Goal: Information Seeking & Learning: Learn about a topic

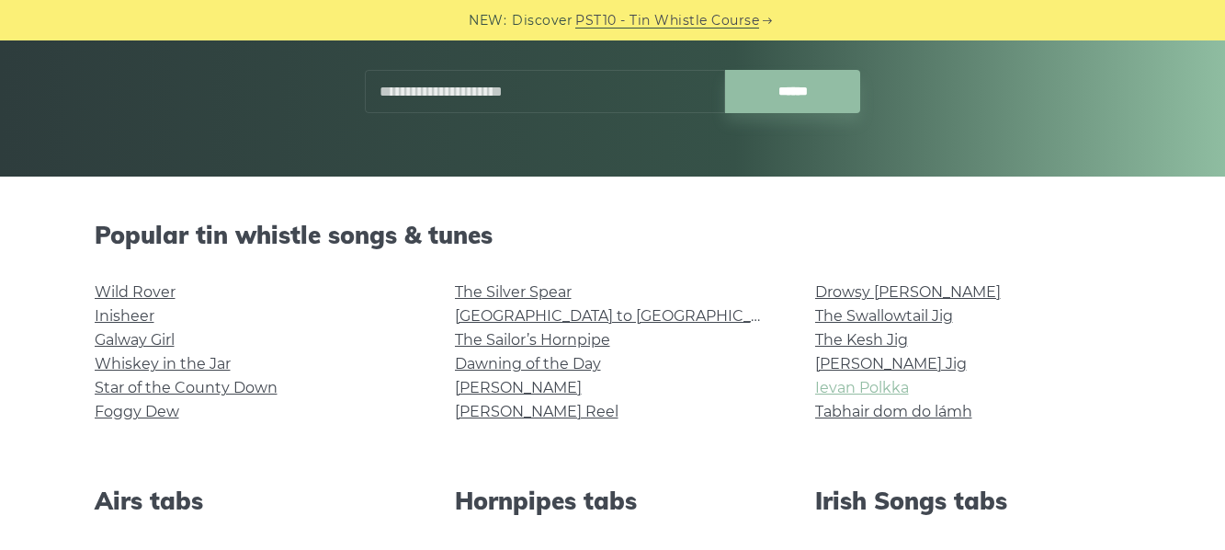
scroll to position [460, 0]
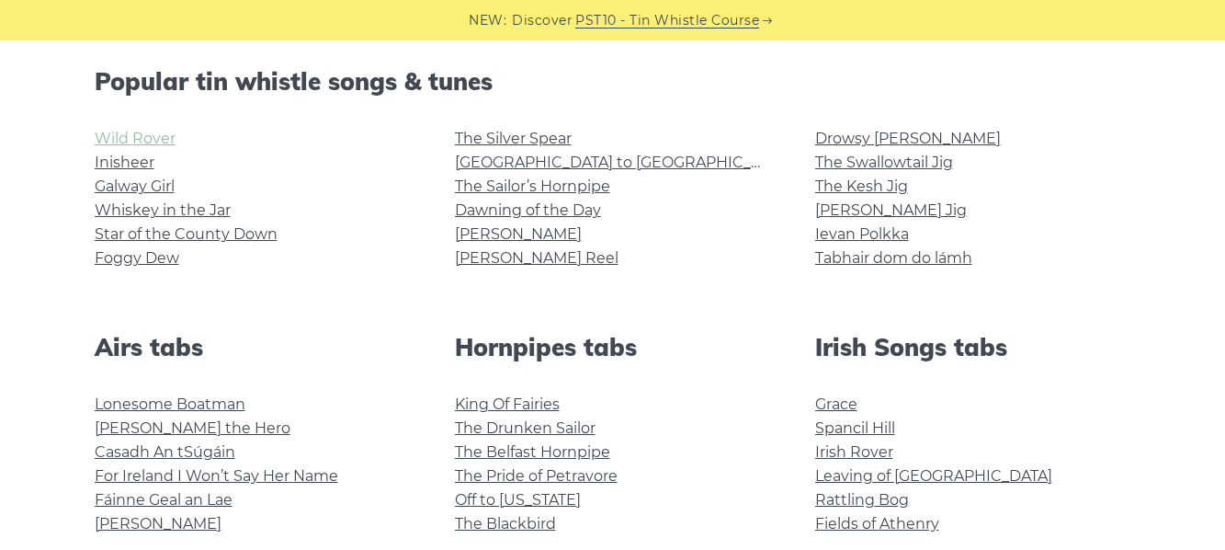
click at [143, 141] on link "Wild Rover" at bounding box center [135, 138] width 81 height 17
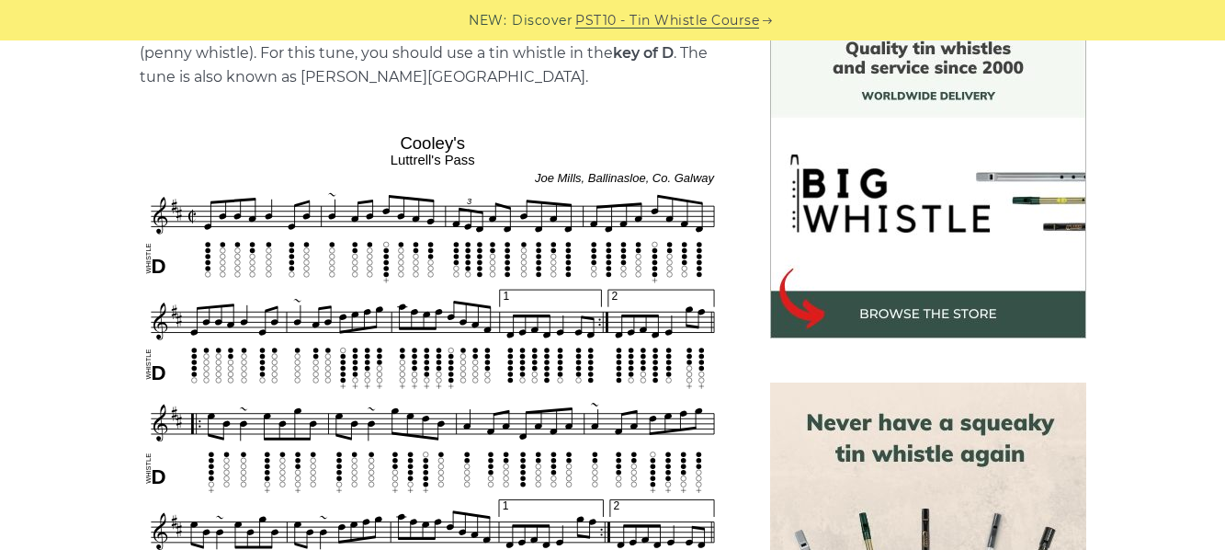
scroll to position [460, 0]
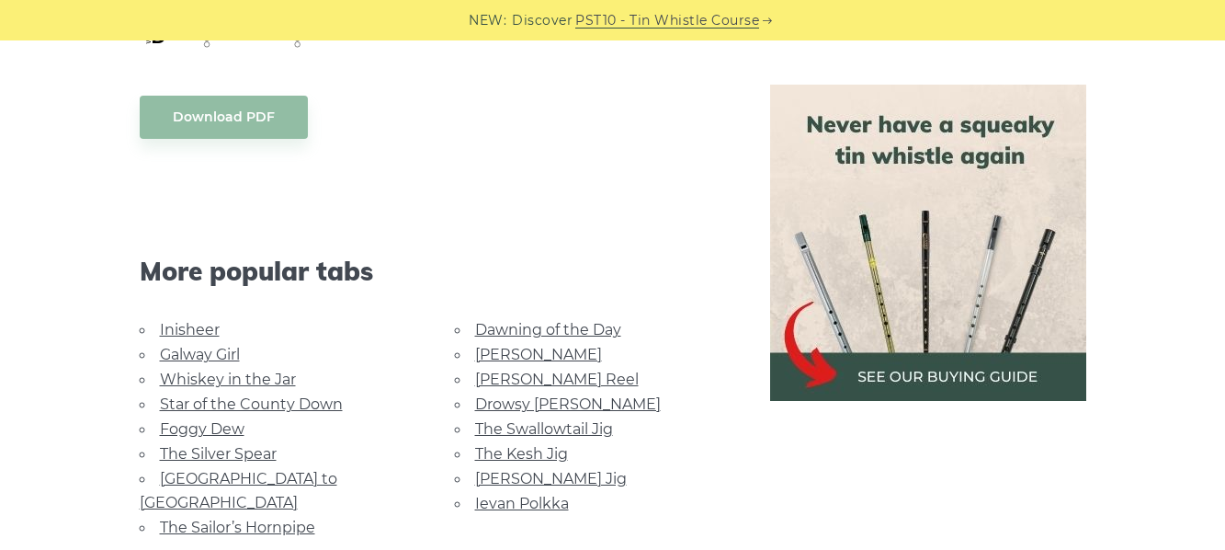
scroll to position [1685, 0]
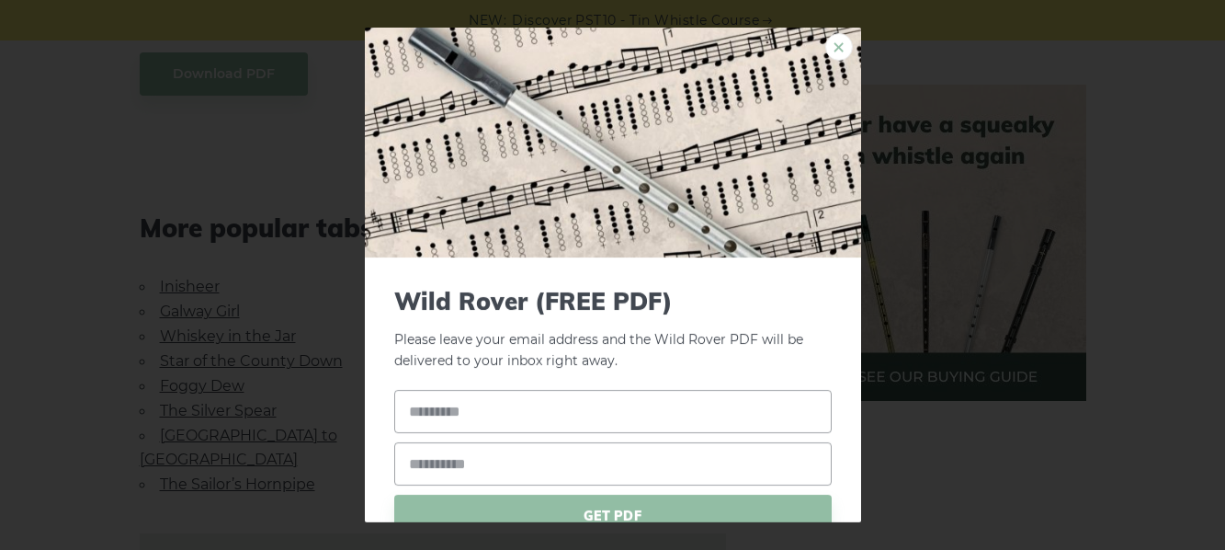
click at [830, 40] on link "×" at bounding box center [839, 47] width 28 height 28
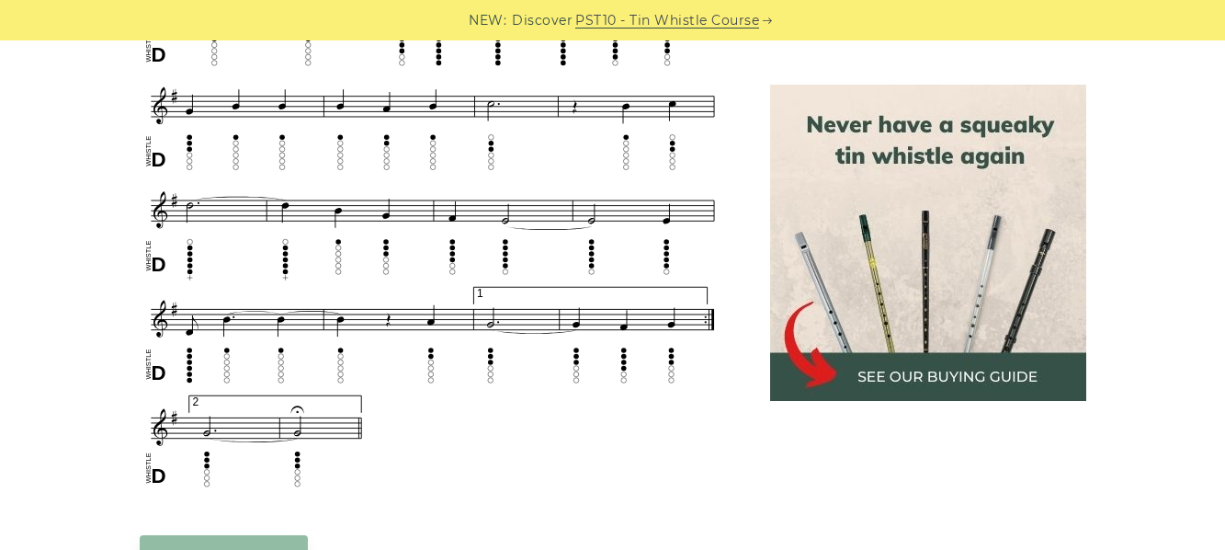
scroll to position [1814, 0]
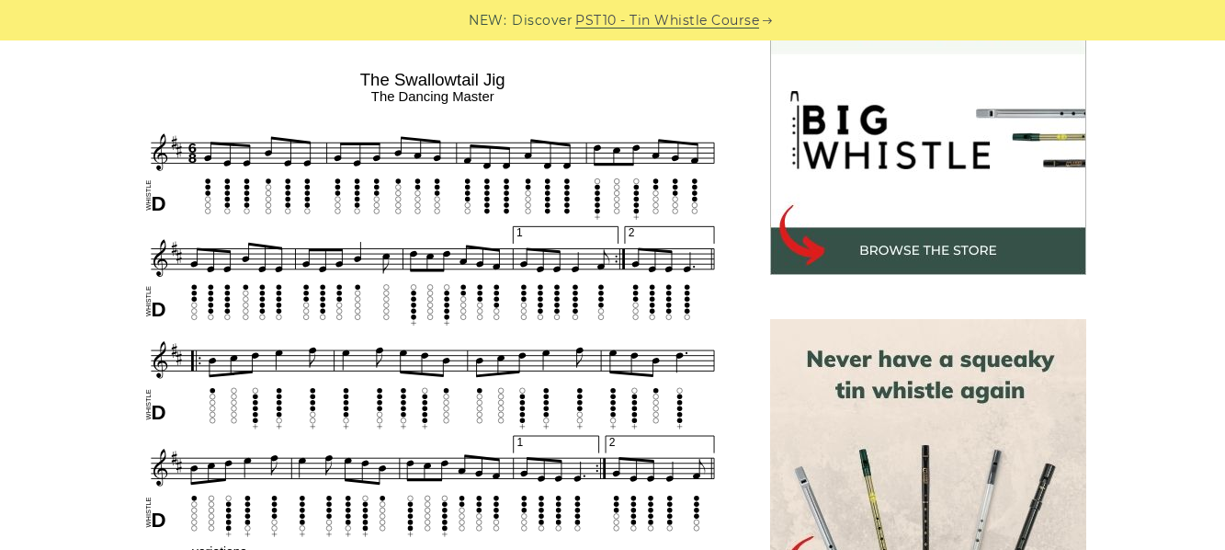
scroll to position [613, 0]
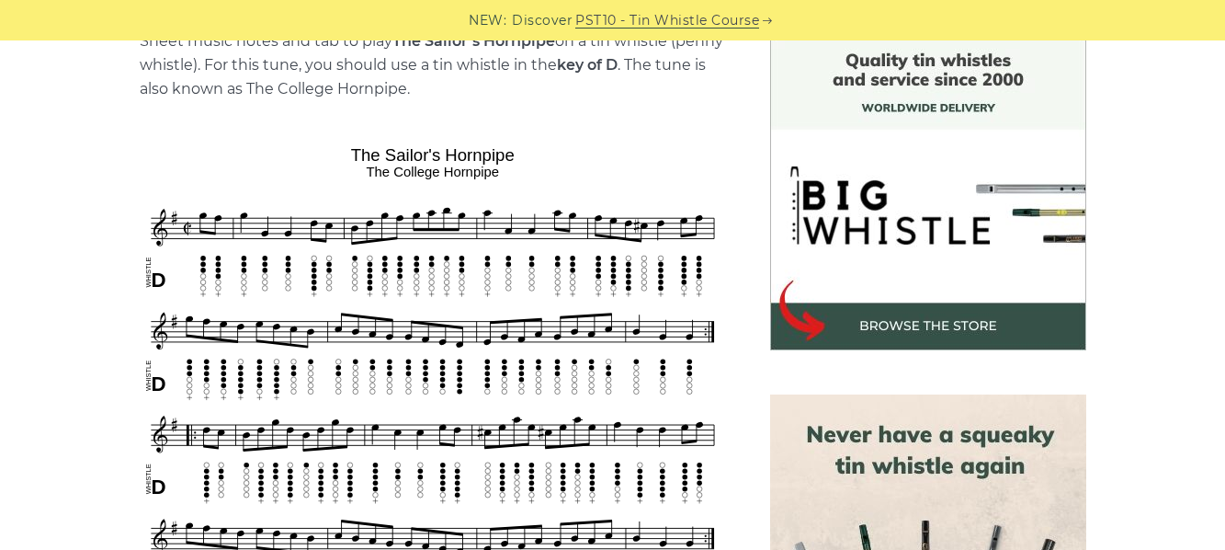
scroll to position [460, 0]
